Goal: Find specific page/section: Find specific page/section

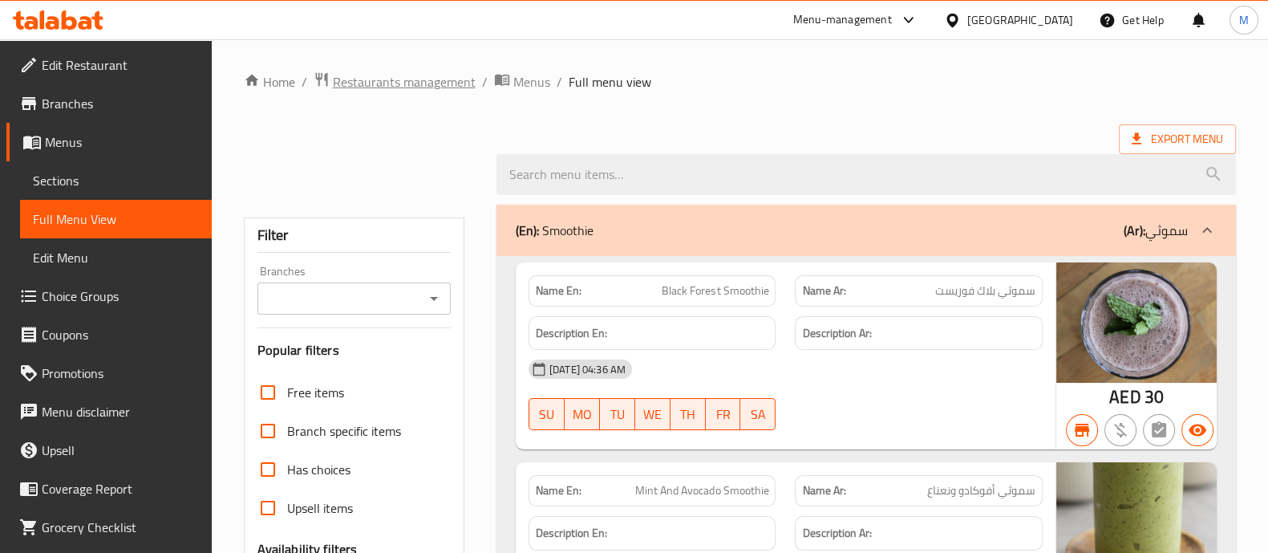
click at [420, 75] on span "Restaurants management" at bounding box center [404, 81] width 143 height 19
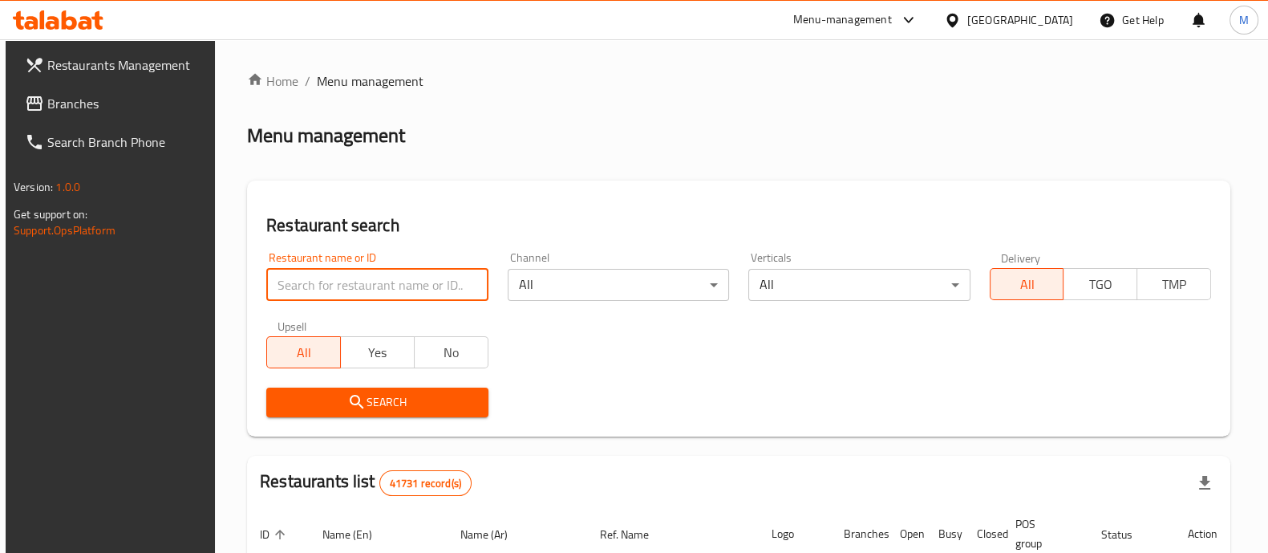
click at [358, 290] on input "search" at bounding box center [376, 285] width 221 height 32
paste input "502491"
type input "502491"
click button "Search" at bounding box center [376, 402] width 221 height 30
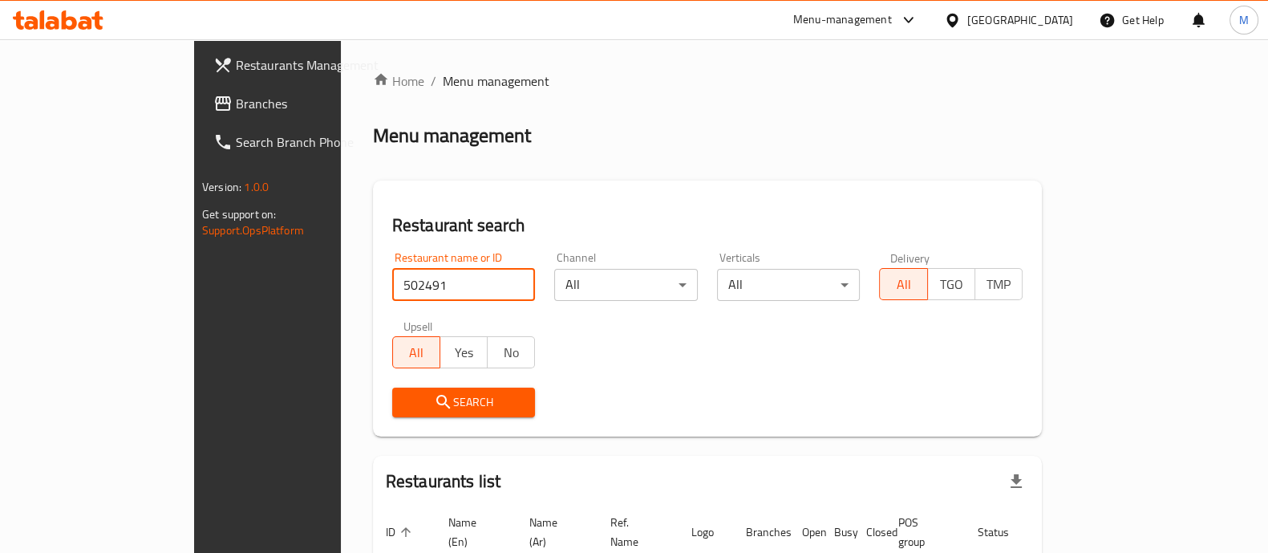
click at [1012, 30] on div "[GEOGRAPHIC_DATA]" at bounding box center [1008, 20] width 155 height 38
click at [1004, 21] on div "[GEOGRAPHIC_DATA]" at bounding box center [1020, 20] width 106 height 18
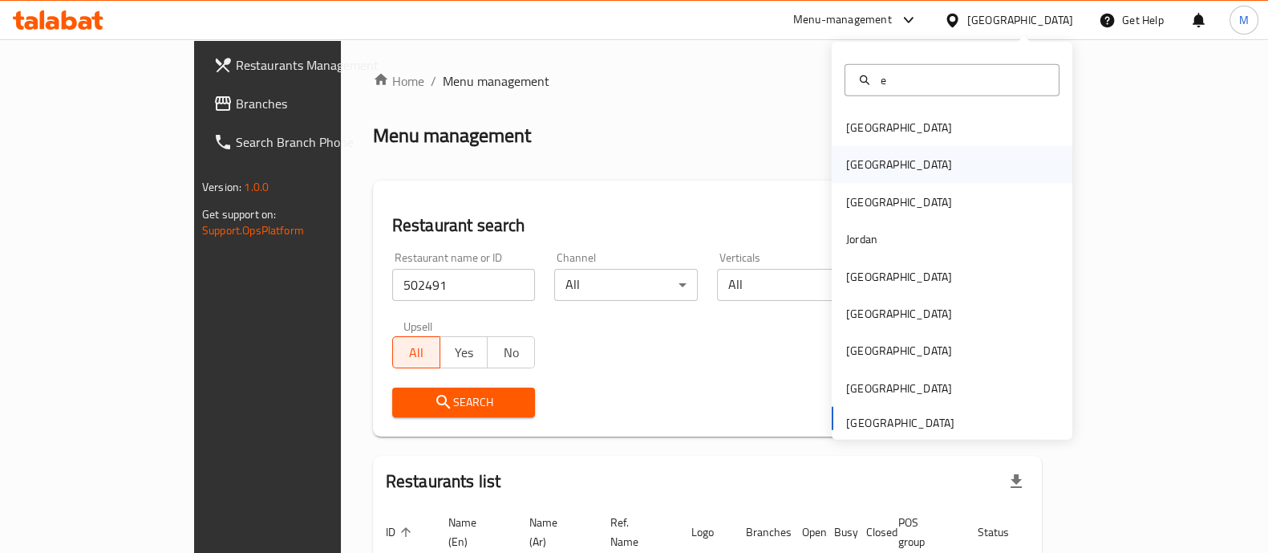
type input "eg"
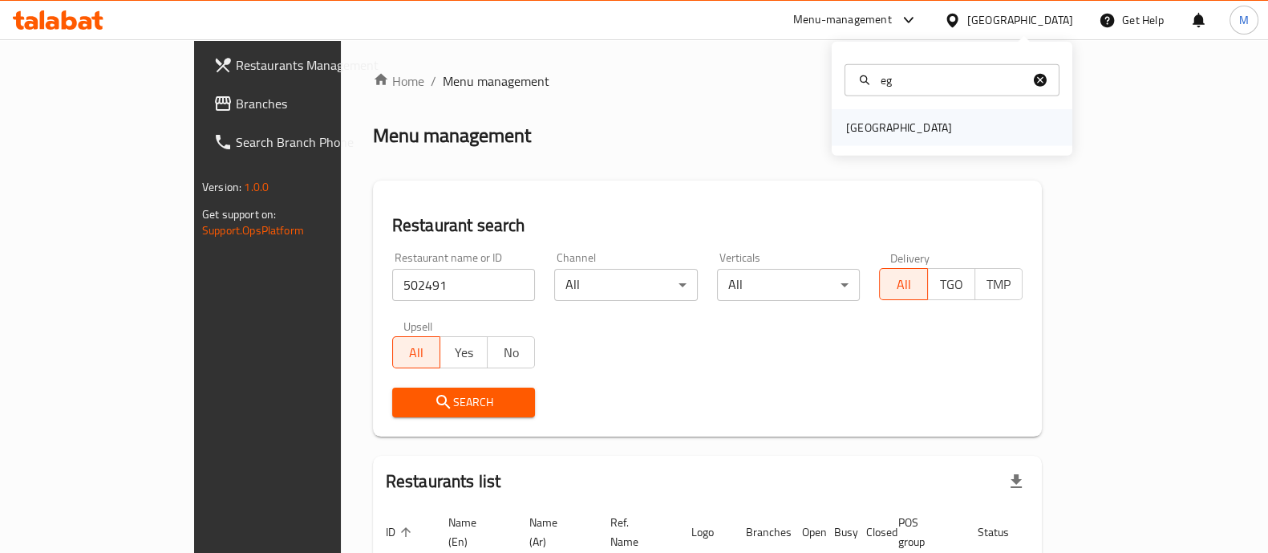
click at [902, 130] on div "[GEOGRAPHIC_DATA]" at bounding box center [952, 127] width 241 height 37
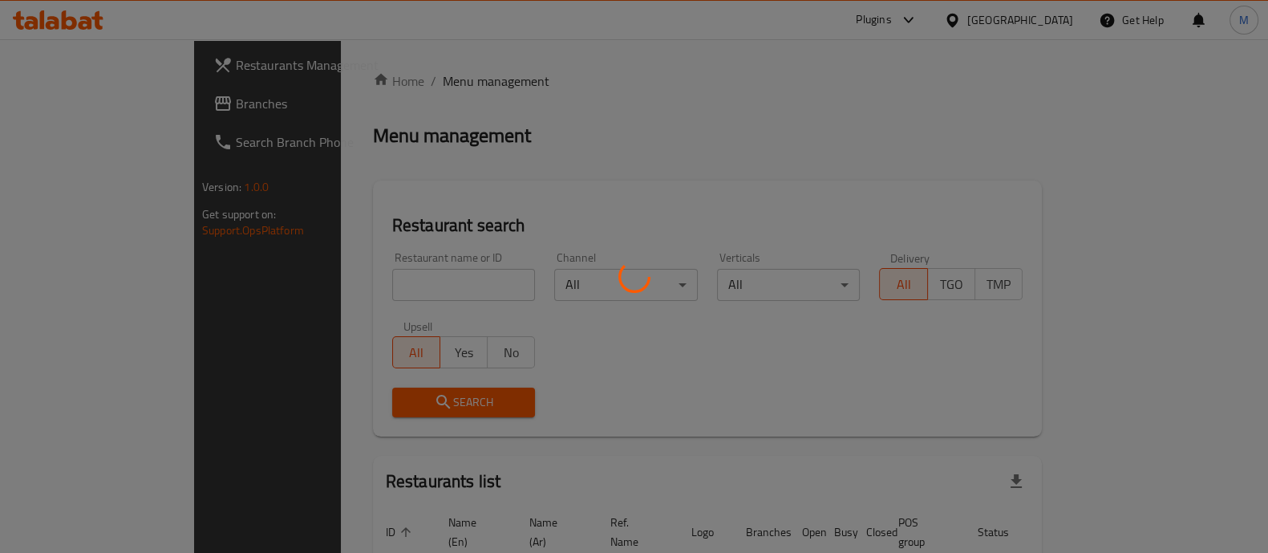
click at [329, 289] on div at bounding box center [634, 276] width 1268 height 553
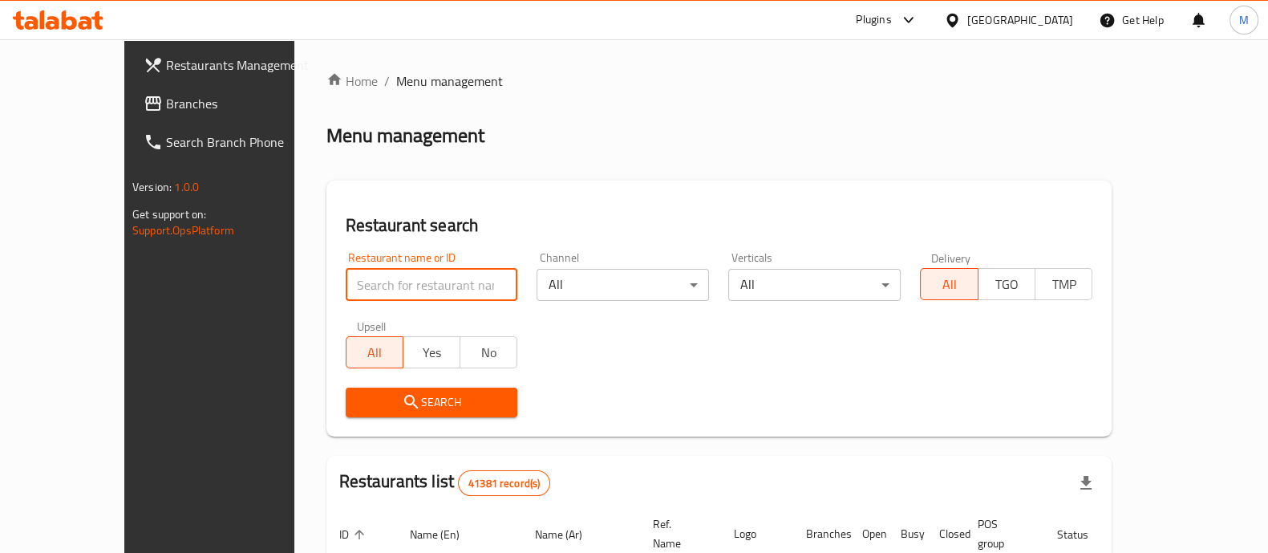
click at [346, 290] on input "search" at bounding box center [432, 285] width 172 height 32
paste input "502491"
click button "Search" at bounding box center [432, 402] width 172 height 30
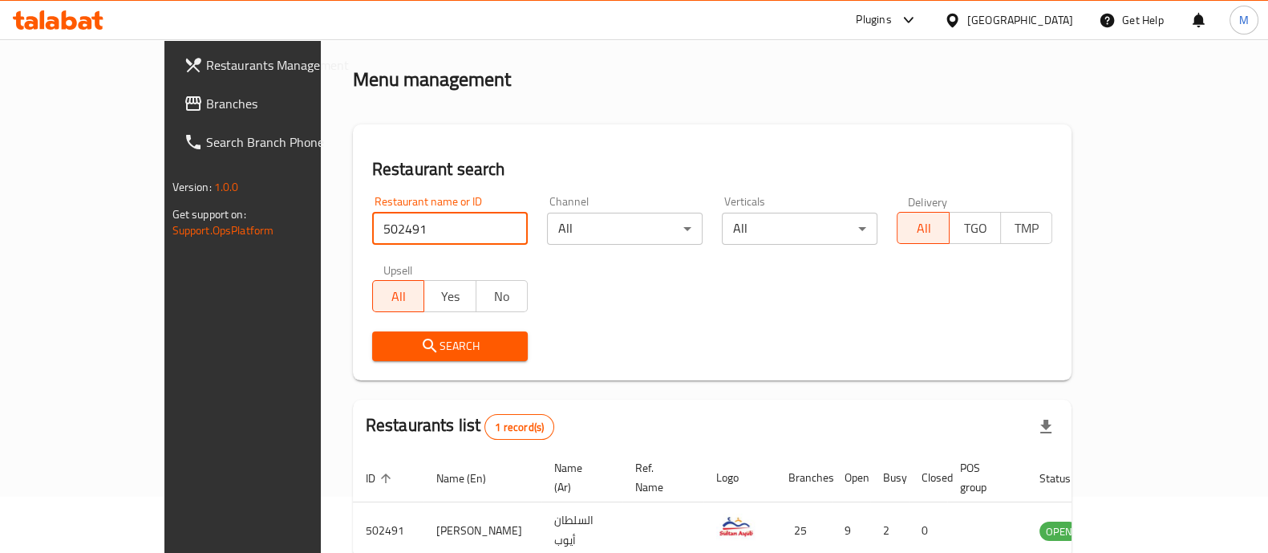
scroll to position [131, 0]
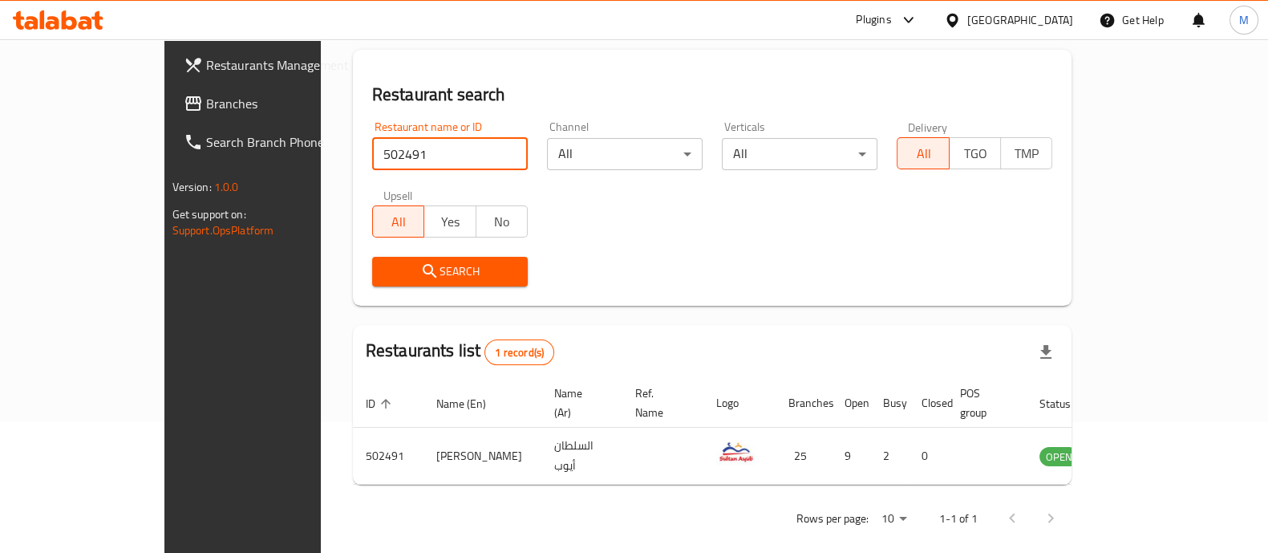
paste input "664495"
type input "664495"
click button "Search" at bounding box center [450, 272] width 156 height 30
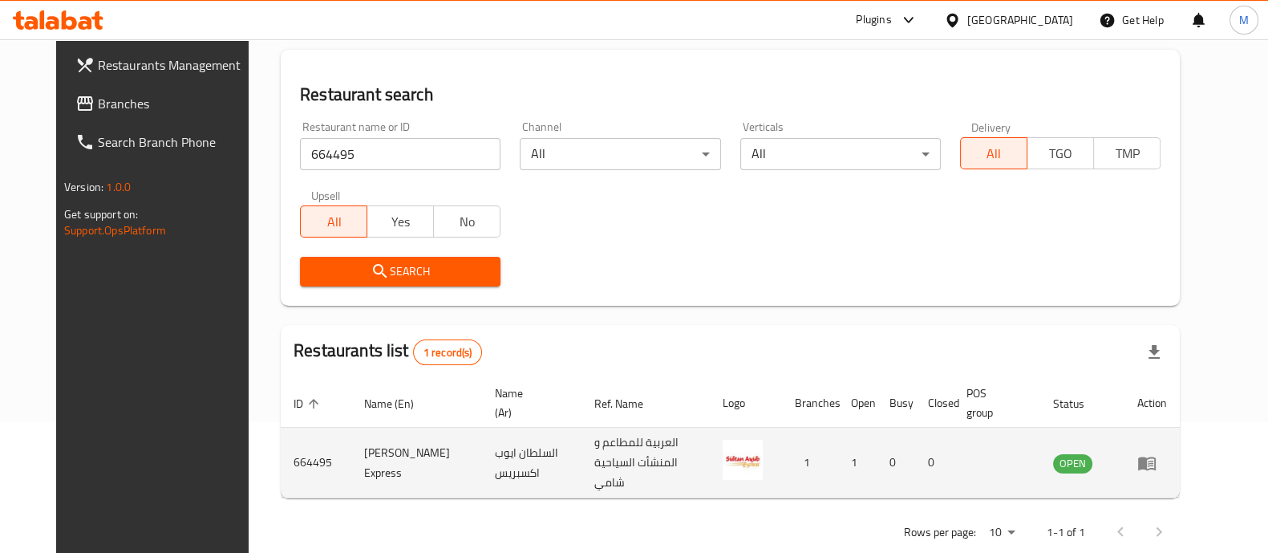
click at [351, 453] on td "[PERSON_NAME] Express" at bounding box center [416, 462] width 130 height 71
click at [351, 454] on td "[PERSON_NAME] Express" at bounding box center [416, 462] width 130 height 71
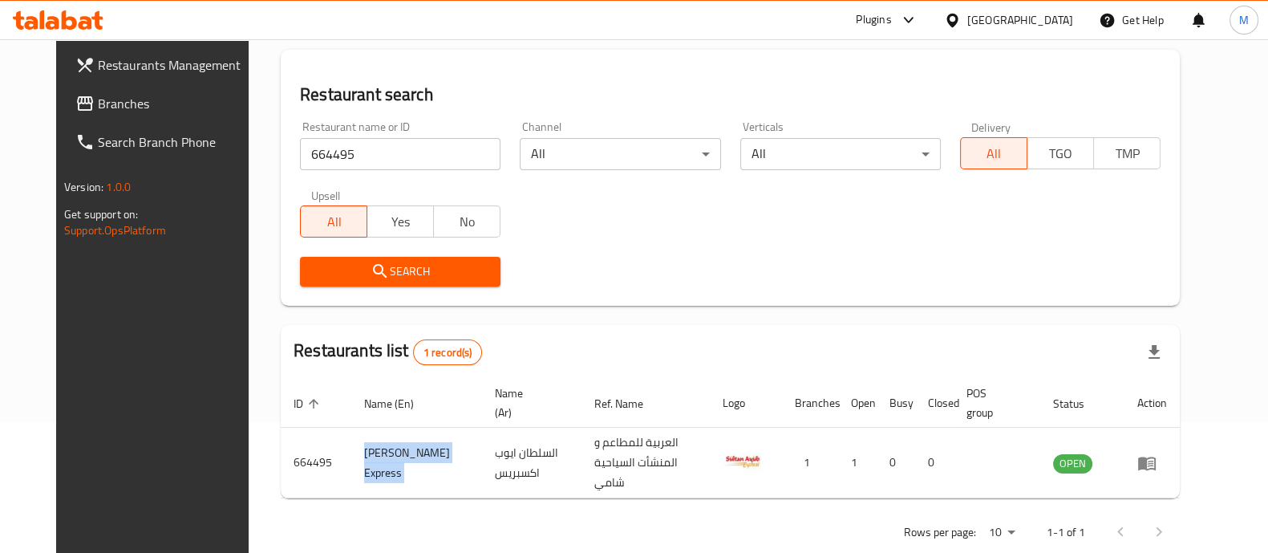
copy td "[PERSON_NAME] Express"
